Goal: Communication & Community: Participate in discussion

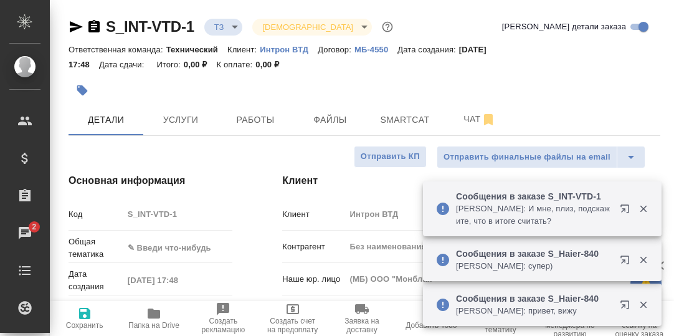
select select "RU"
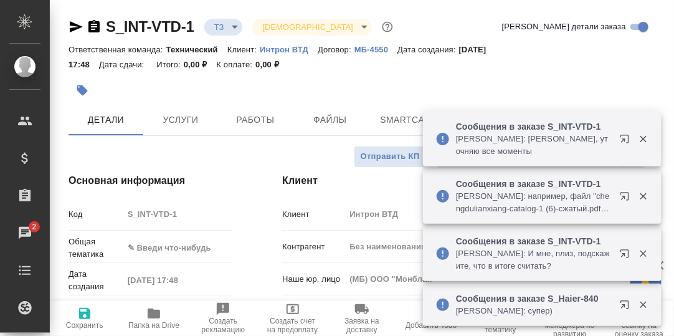
click at [641, 141] on icon "button" at bounding box center [643, 139] width 7 height 7
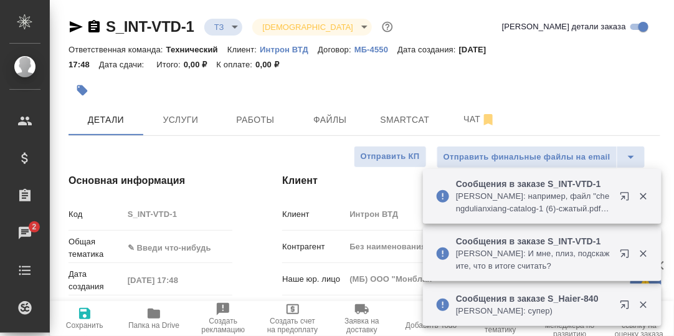
drag, startPoint x: 471, startPoint y: 118, endPoint x: 523, endPoint y: 136, distance: 55.3
click at [471, 117] on span "Чат" at bounding box center [480, 119] width 60 height 16
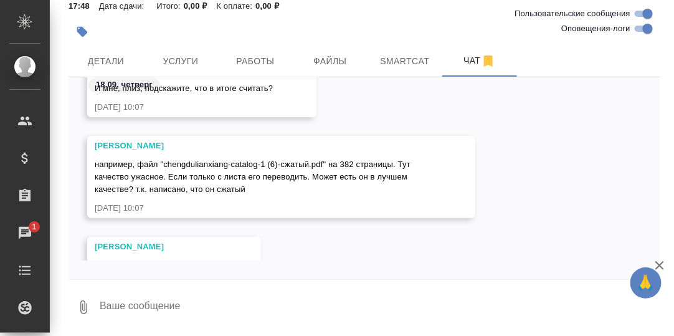
scroll to position [700, 0]
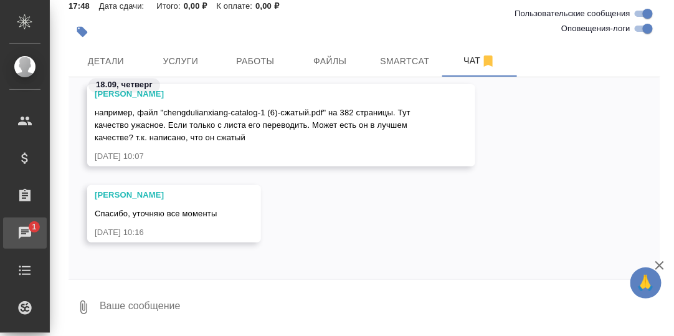
drag, startPoint x: 26, startPoint y: 231, endPoint x: 49, endPoint y: 231, distance: 23.7
click at [25, 231] on div "Чаты" at bounding box center [9, 233] width 31 height 19
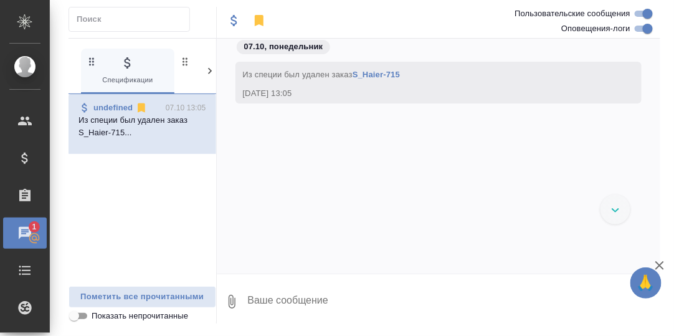
click at [209, 70] on icon at bounding box center [210, 71] width 12 height 12
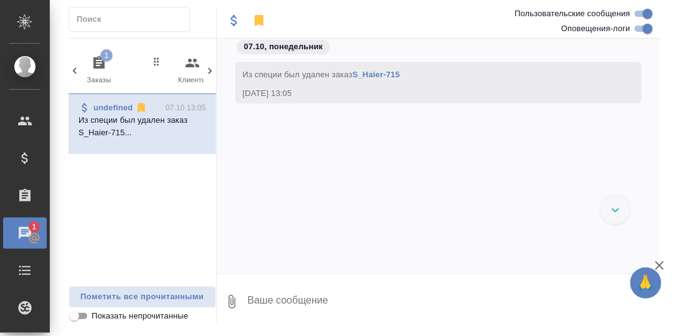
click at [98, 62] on icon "button" at bounding box center [99, 62] width 15 height 15
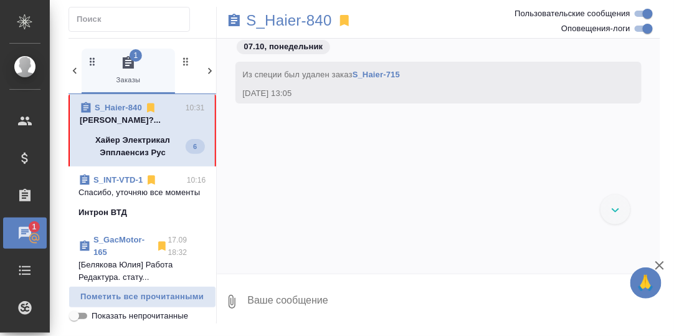
scroll to position [6388, 0]
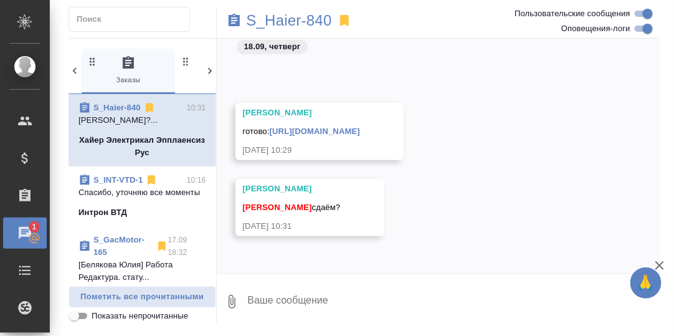
click at [309, 306] on textarea at bounding box center [454, 301] width 414 height 42
type textarea "Смотрю."
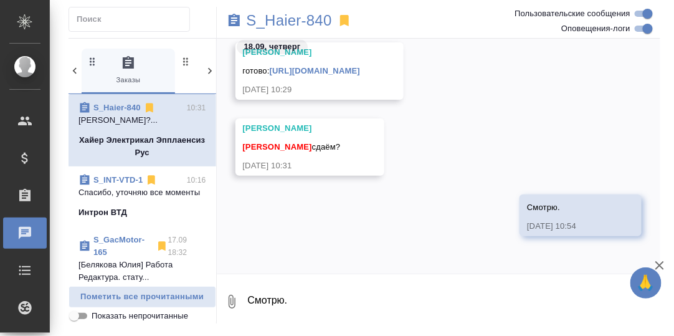
scroll to position [6386, 0]
click at [336, 59] on div "18.09, четверг" at bounding box center [439, 50] width 444 height 23
click at [315, 75] on link "[URL][DOMAIN_NAME]" at bounding box center [315, 70] width 90 height 9
click at [292, 299] on textarea "Смотрю." at bounding box center [454, 301] width 414 height 42
paste textarea "[URL][DOMAIN_NAME]"
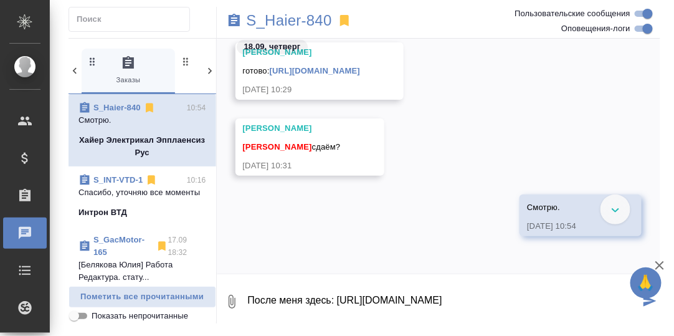
scroll to position [58, 0]
type textarea "После меня здесь: [URL][DOMAIN_NAME] , 2 правки (1 новая, 1 не внесли)."
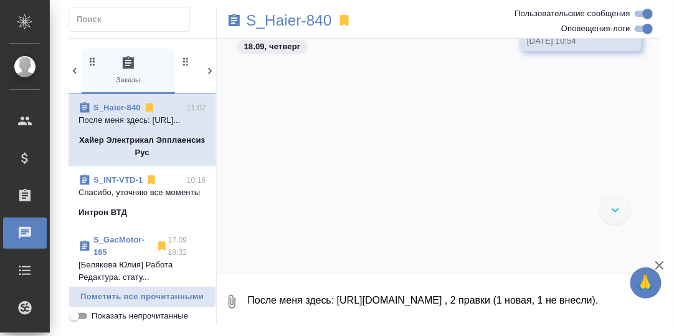
scroll to position [6633, 0]
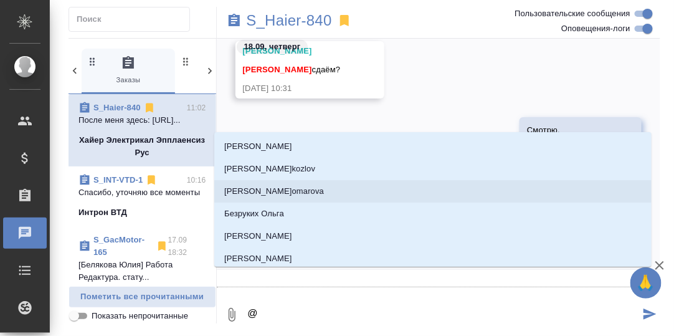
type textarea "@В"
type input "В"
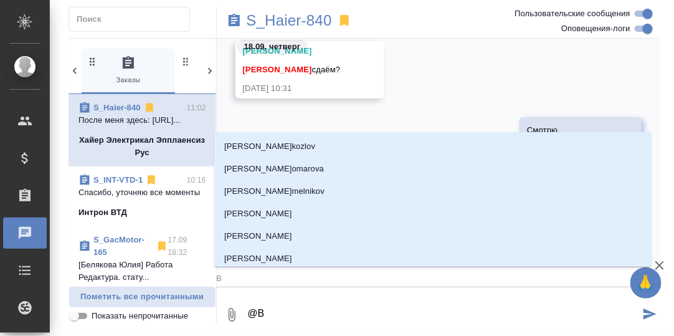
type textarea "@Ве"
type input "Ве"
type textarea "@Вер"
type input "Вер"
type textarea "@Вера"
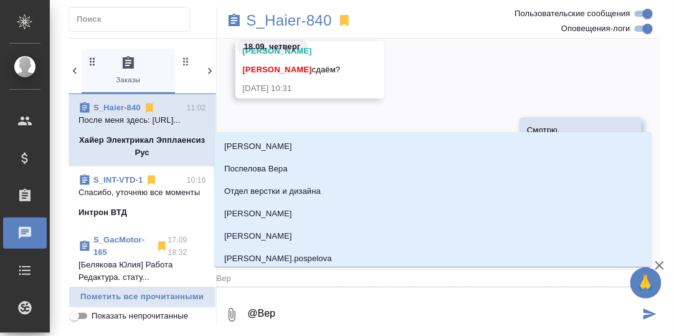
type input "Вера"
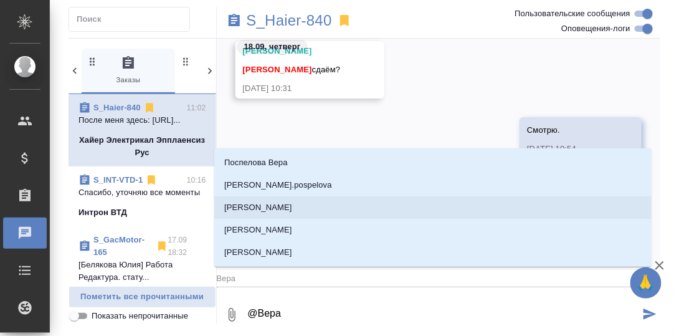
drag, startPoint x: 298, startPoint y: 206, endPoint x: 332, endPoint y: 225, distance: 38.8
click at [300, 205] on li "[PERSON_NAME]" at bounding box center [432, 207] width 437 height 22
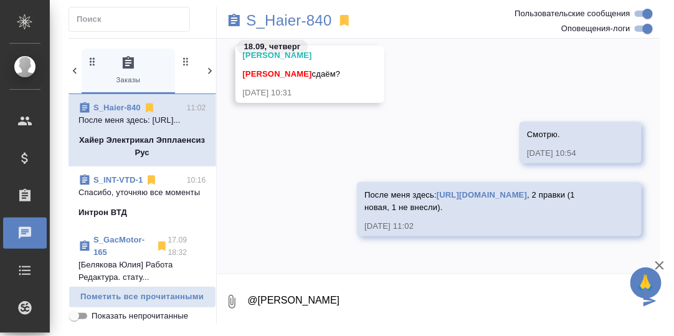
type textarea "@[PERSON_NAME]"
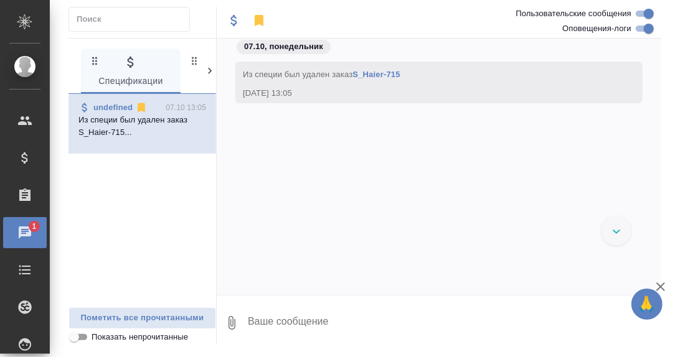
click at [209, 70] on icon at bounding box center [210, 71] width 12 height 12
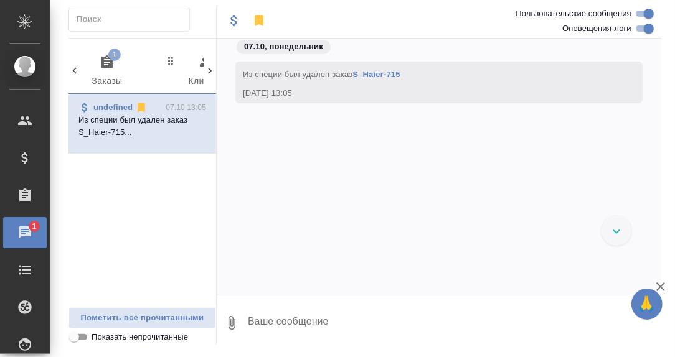
click at [106, 65] on icon "button" at bounding box center [107, 62] width 15 height 15
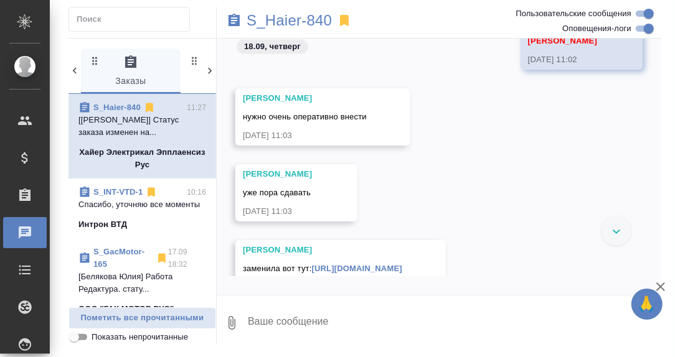
scroll to position [6774, 0]
